Goal: Information Seeking & Learning: Learn about a topic

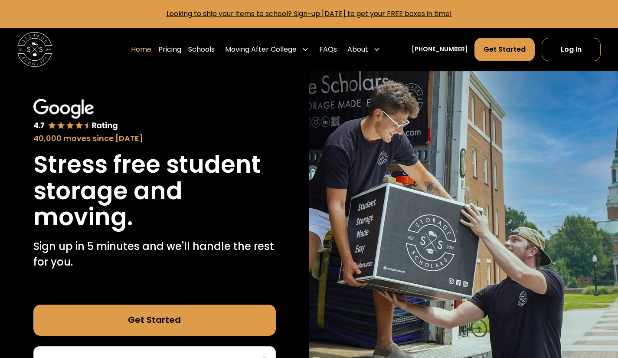
click at [560, 55] on link "Log In" at bounding box center [571, 49] width 59 height 23
click at [173, 51] on link "Pricing" at bounding box center [169, 49] width 23 height 24
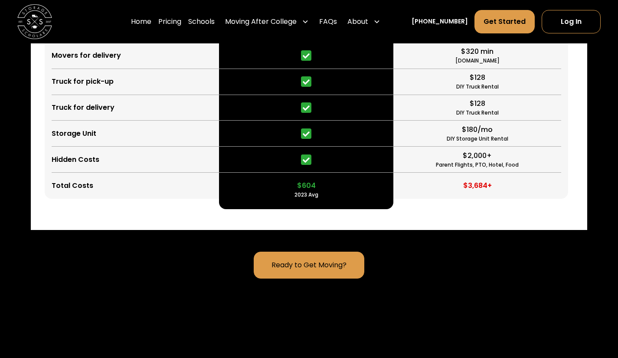
click at [337, 21] on link "FAQs" at bounding box center [328, 22] width 18 height 24
